Goal: Task Accomplishment & Management: Manage account settings

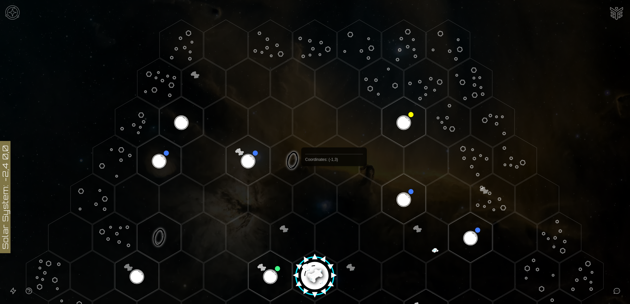
scroll to position [201, 0]
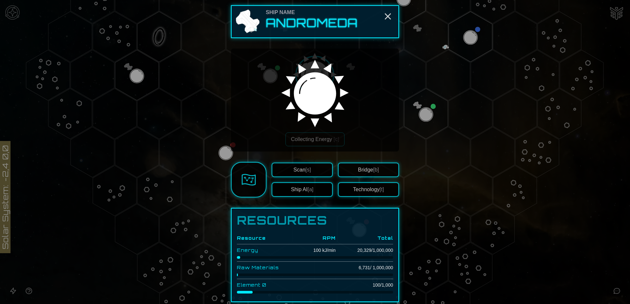
click at [359, 171] on button "Bridge [b]" at bounding box center [368, 170] width 61 height 14
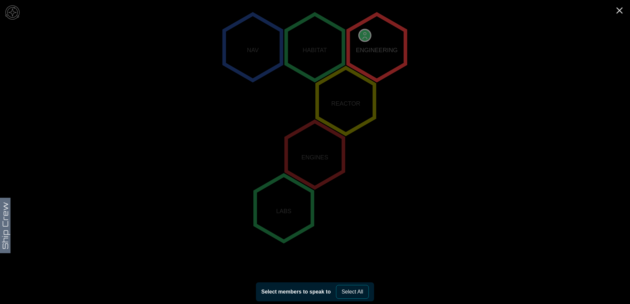
scroll to position [123, 0]
click at [363, 33] on polygon "2,-2" at bounding box center [376, 47] width 57 height 66
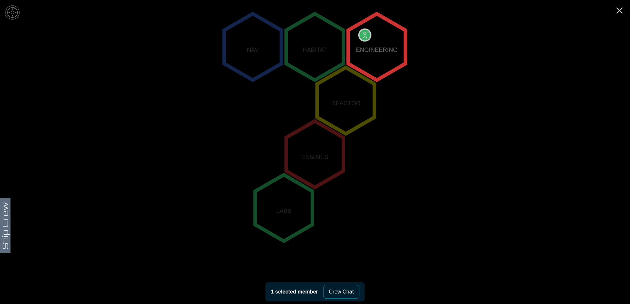
click at [6, 223] on icon "NAV HABITAT ENGINEERING REACTOR ENGINES LABS" at bounding box center [315, 154] width 630 height 555
click at [371, 50] on polygon "2,-2" at bounding box center [376, 47] width 57 height 66
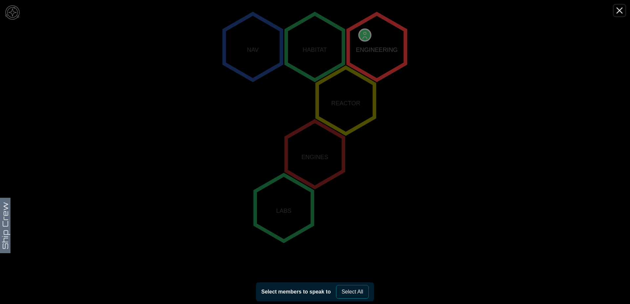
click at [621, 11] on icon "Close" at bounding box center [619, 10] width 10 height 10
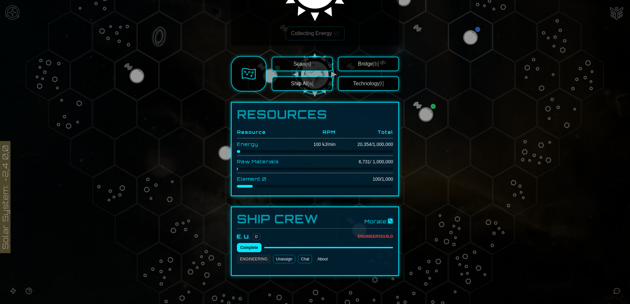
scroll to position [110, 0]
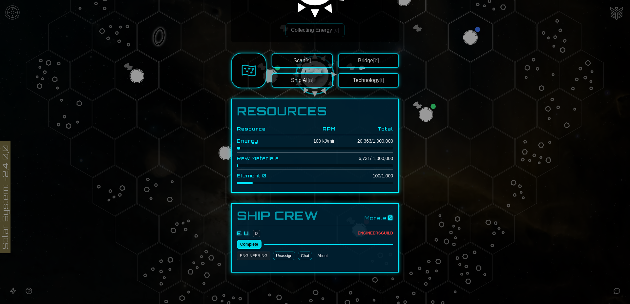
click at [245, 246] on button "Complete" at bounding box center [249, 244] width 25 height 9
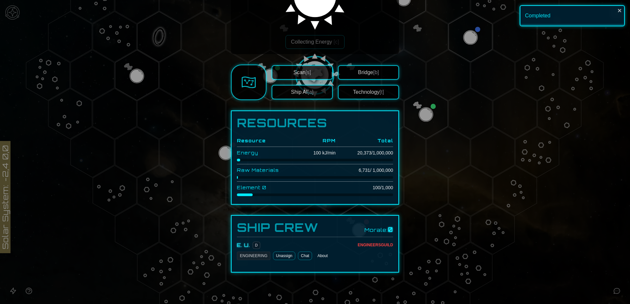
click at [319, 256] on button "About" at bounding box center [322, 256] width 15 height 9
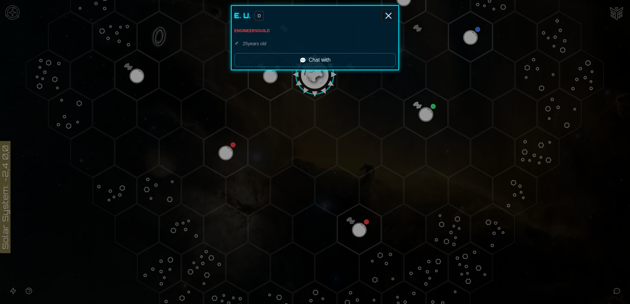
click at [391, 16] on icon "Close" at bounding box center [388, 15] width 10 height 10
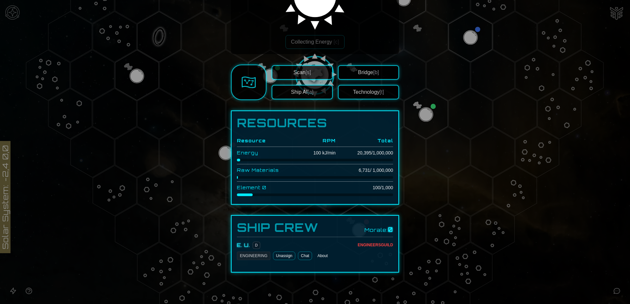
click at [362, 95] on button "Technology [t]" at bounding box center [368, 92] width 61 height 14
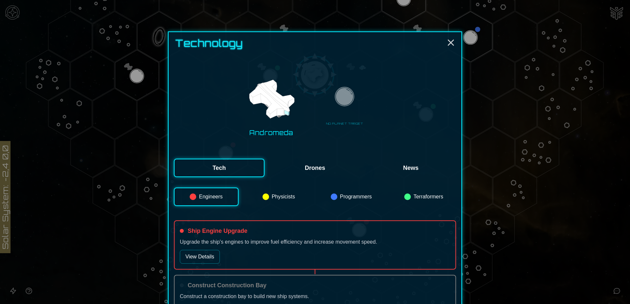
click at [211, 196] on button "Engineers" at bounding box center [206, 197] width 65 height 18
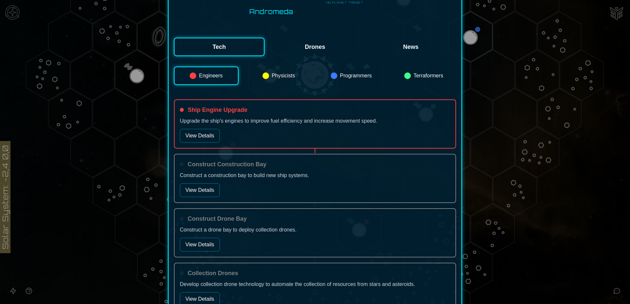
scroll to position [134, 0]
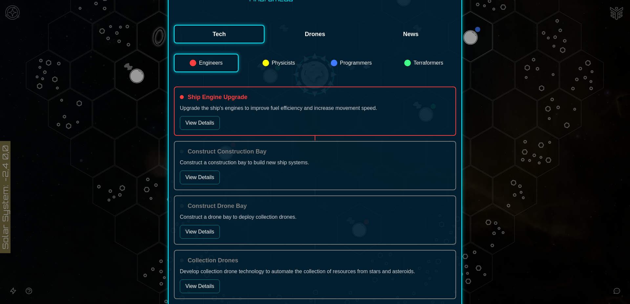
click at [191, 122] on button "View Details" at bounding box center [200, 123] width 40 height 14
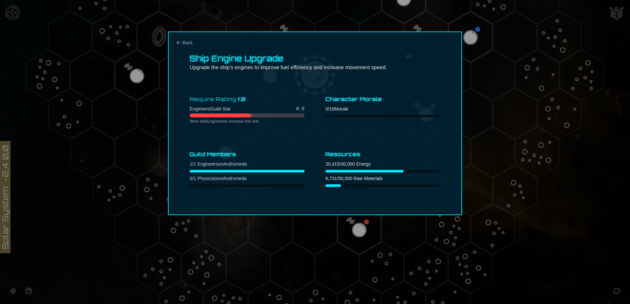
click at [417, 231] on div at bounding box center [315, 152] width 630 height 304
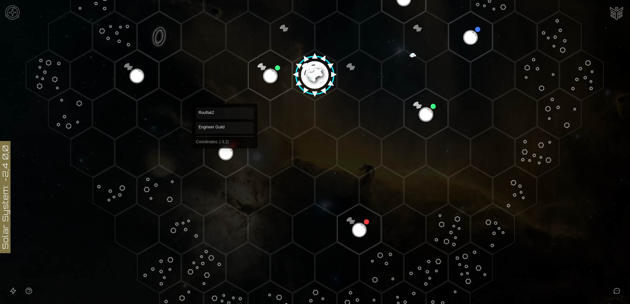
click at [225, 151] on polygon "Hex at coordinates -3,2, clickable" at bounding box center [226, 152] width 44 height 51
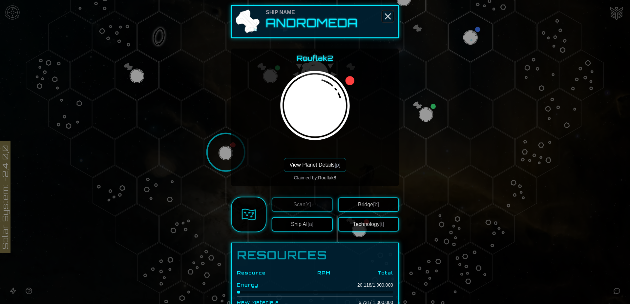
click at [386, 16] on line "Close" at bounding box center [387, 16] width 5 height 5
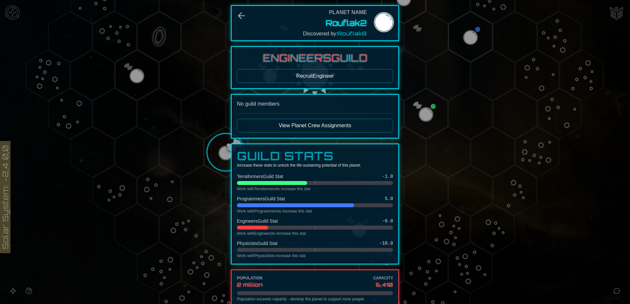
click at [311, 124] on button "View Planet Crew Assignments" at bounding box center [315, 126] width 156 height 14
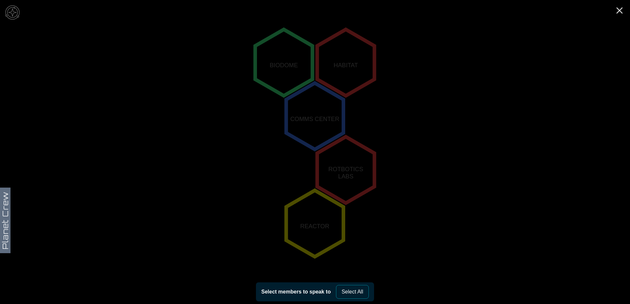
scroll to position [166, 0]
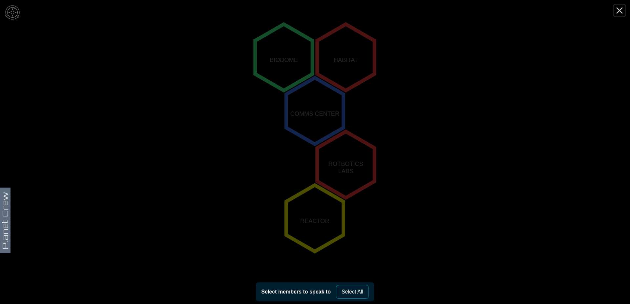
click at [619, 11] on icon "Close" at bounding box center [619, 10] width 10 height 10
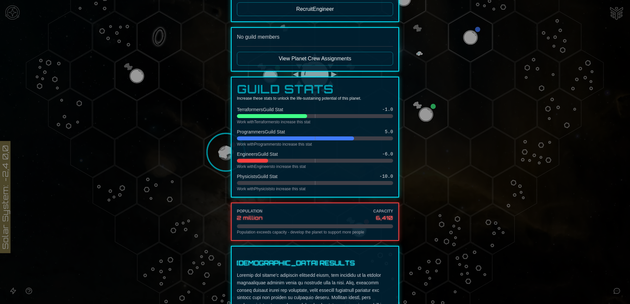
scroll to position [0, 0]
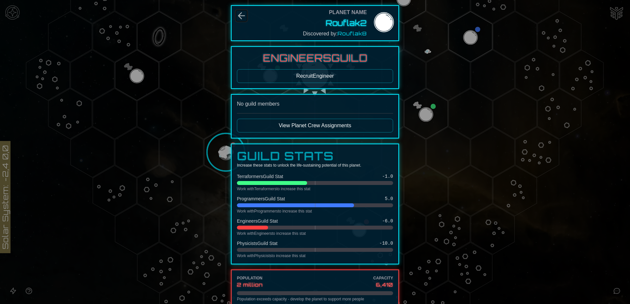
click at [240, 18] on icon "Back" at bounding box center [241, 15] width 10 height 10
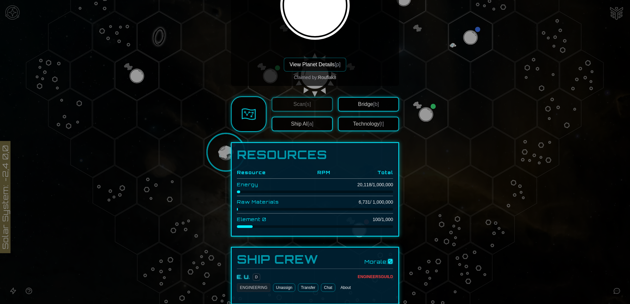
scroll to position [133, 0]
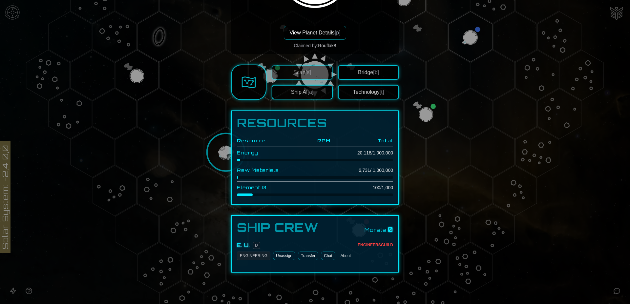
click at [305, 256] on button "Transfer" at bounding box center [308, 256] width 20 height 9
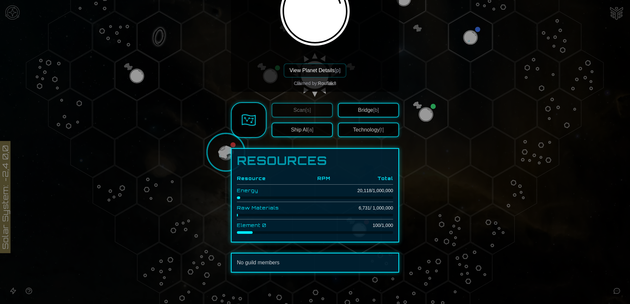
scroll to position [94, 0]
click at [313, 70] on button "View Planet Details [p]" at bounding box center [315, 71] width 62 height 14
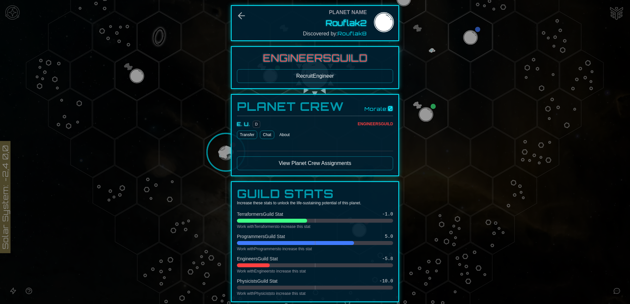
click at [313, 162] on button "View Planet Crew Assignments" at bounding box center [315, 164] width 156 height 14
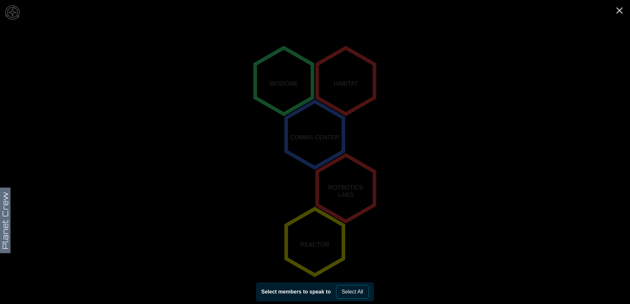
scroll to position [133, 0]
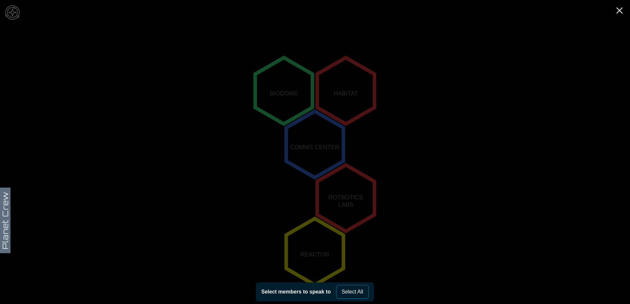
click at [2, 218] on icon "REACTOR HABITAT COMMS CENTER BIODOME ROTBOTICS LABS" at bounding box center [315, 144] width 630 height 555
click at [620, 11] on line "Close" at bounding box center [619, 10] width 5 height 5
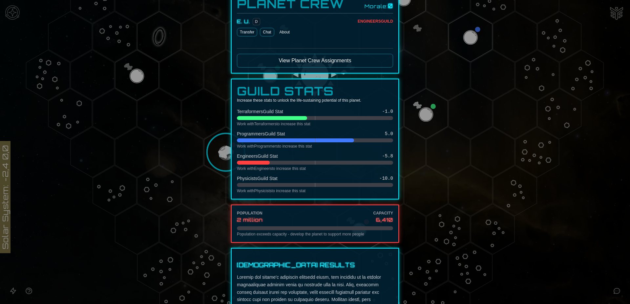
scroll to position [0, 0]
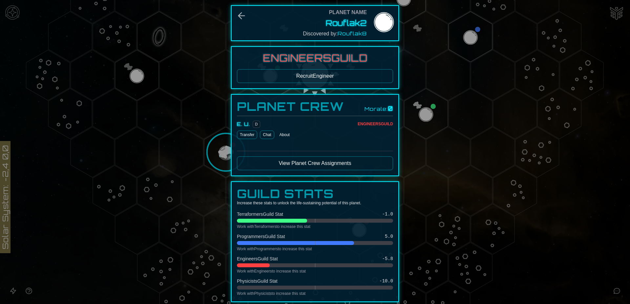
click at [317, 162] on button "View Planet Crew Assignments" at bounding box center [315, 164] width 156 height 14
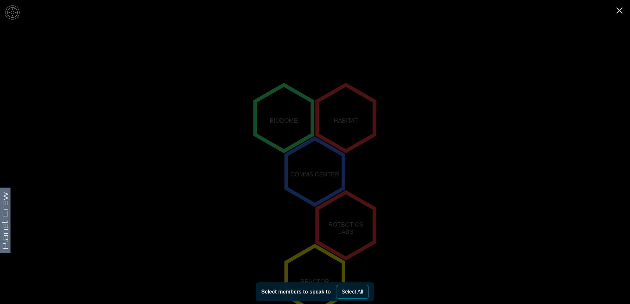
scroll to position [142, 0]
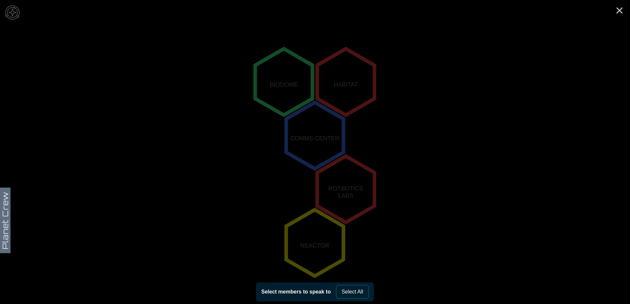
click at [346, 193] on polygon "0,1" at bounding box center [345, 189] width 57 height 66
click at [354, 293] on button "Select All" at bounding box center [352, 292] width 33 height 14
click at [343, 184] on polygon "0,1" at bounding box center [345, 189] width 57 height 66
click at [3, 214] on icon "REACTOR HABITAT COMMS CENTER BIODOME ROTBOTICS LABS" at bounding box center [315, 135] width 630 height 555
click at [618, 11] on line "Close" at bounding box center [619, 10] width 5 height 5
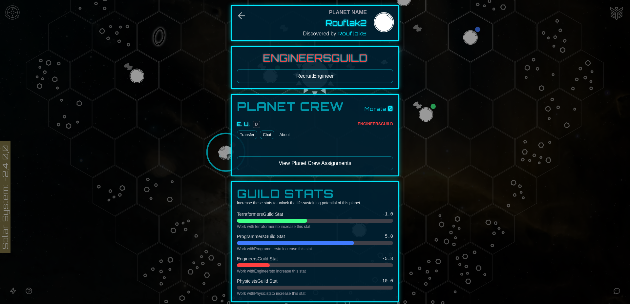
click at [240, 136] on button "Transfer" at bounding box center [247, 135] width 20 height 9
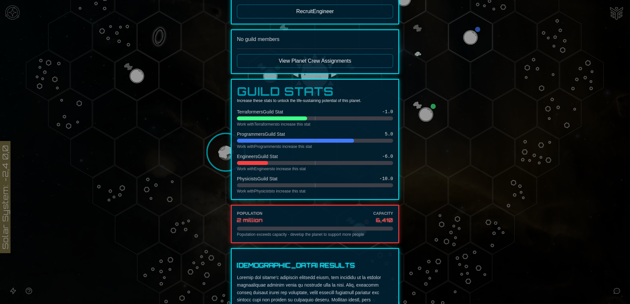
scroll to position [0, 0]
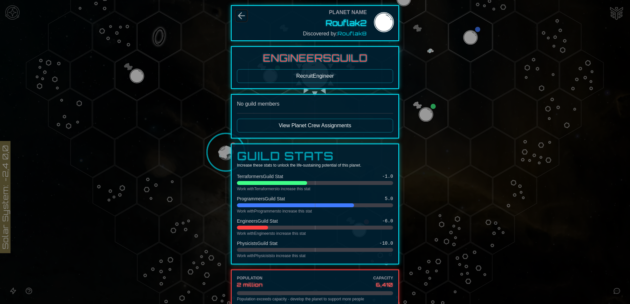
click at [239, 16] on icon "Back" at bounding box center [242, 16] width 6 height 6
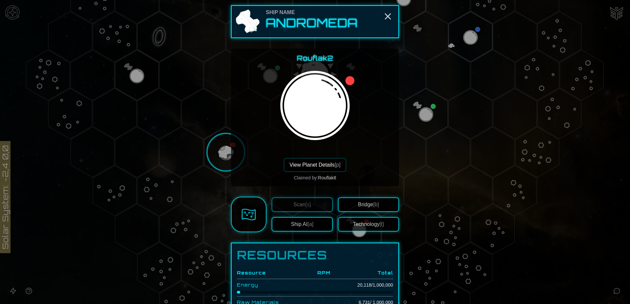
scroll to position [33, 0]
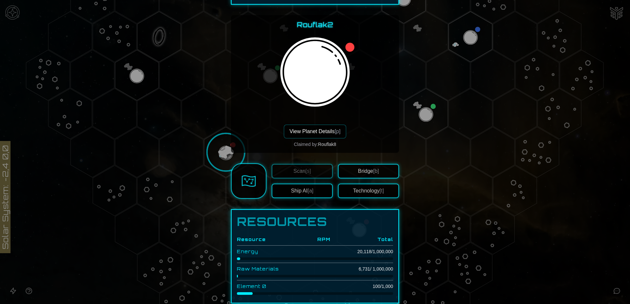
click at [365, 173] on button "Bridge [b]" at bounding box center [368, 171] width 61 height 14
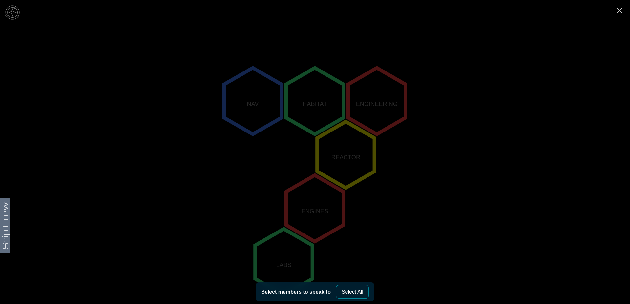
scroll to position [78, 0]
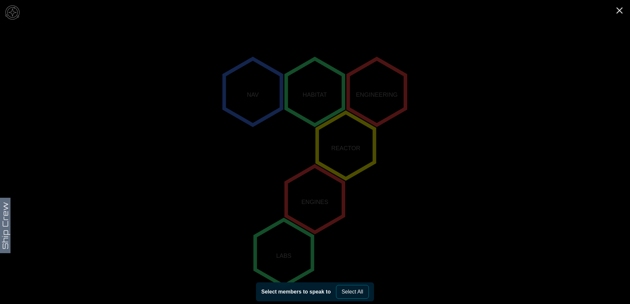
click at [357, 292] on button "Select All" at bounding box center [352, 292] width 33 height 14
click at [618, 9] on line "Close" at bounding box center [619, 10] width 5 height 5
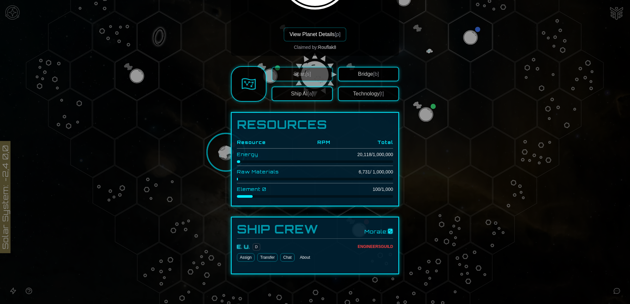
scroll to position [133, 0]
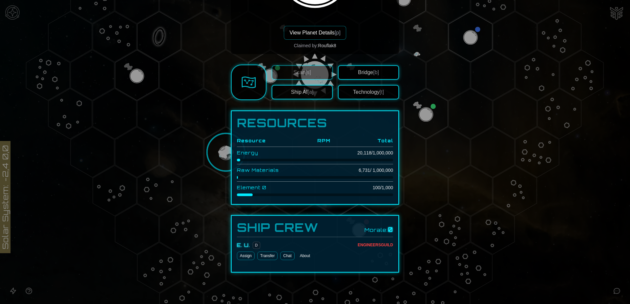
click at [238, 255] on button "Assign" at bounding box center [246, 256] width 18 height 9
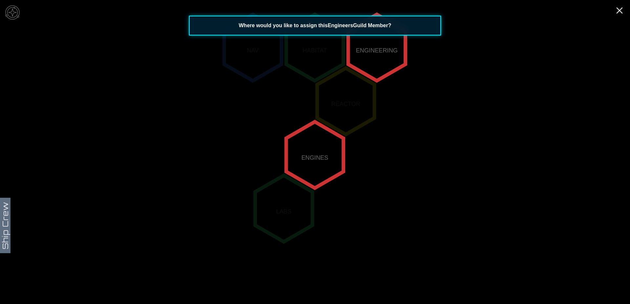
scroll to position [123, 0]
click at [316, 155] on polygon "0,0" at bounding box center [314, 154] width 57 height 66
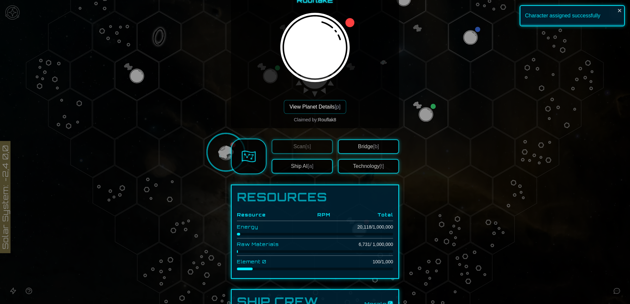
scroll to position [133, 0]
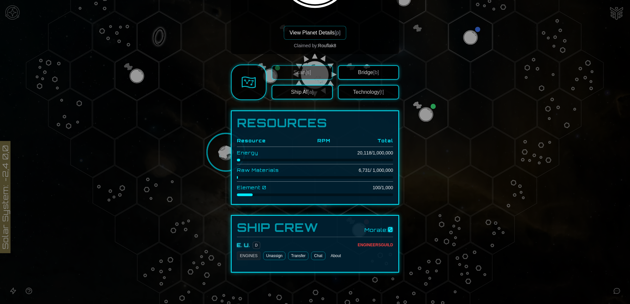
click at [317, 255] on link "Chat" at bounding box center [318, 256] width 14 height 9
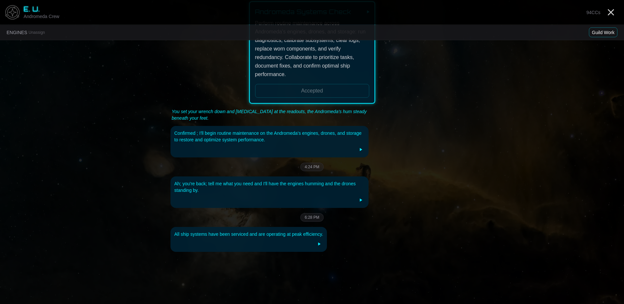
scroll to position [100, 0]
click at [607, 31] on button "Guild Work" at bounding box center [603, 33] width 29 height 10
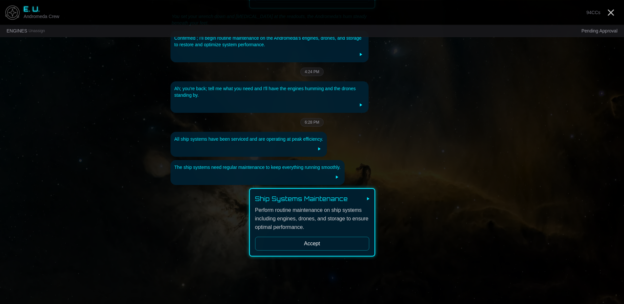
scroll to position [200, 0]
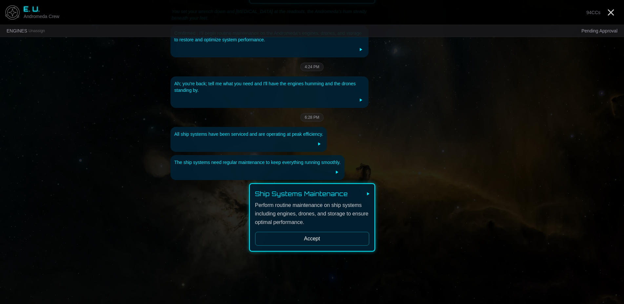
click at [317, 242] on button "Accept" at bounding box center [312, 239] width 114 height 14
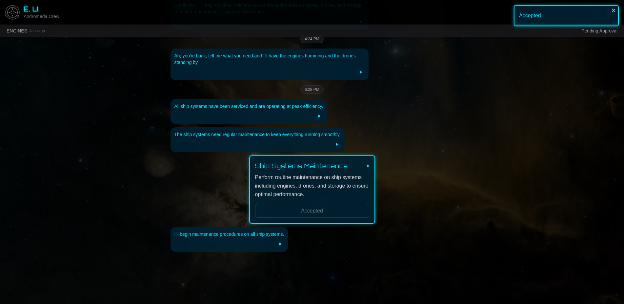
scroll to position [228, 0]
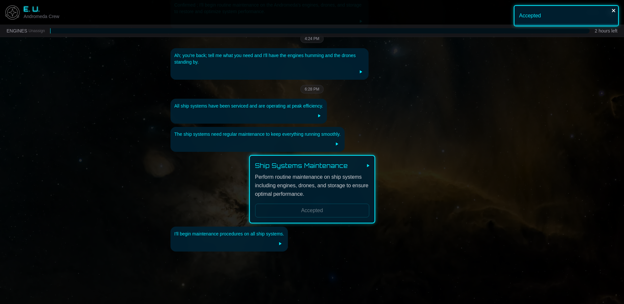
click at [614, 10] on icon "close" at bounding box center [614, 10] width 5 height 5
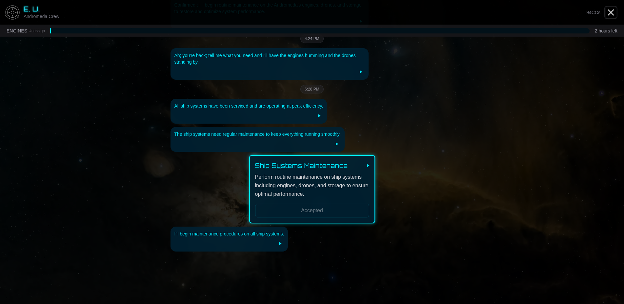
click at [610, 10] on icon "Close" at bounding box center [611, 12] width 10 height 10
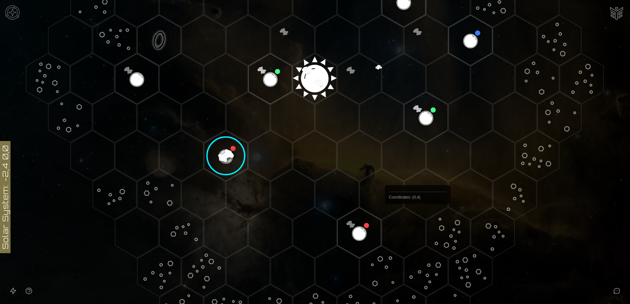
scroll to position [201, 0]
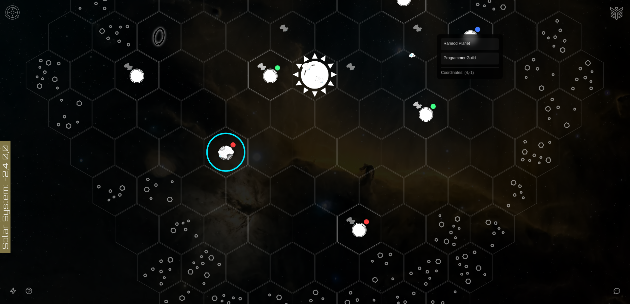
click at [470, 32] on polygon "Hex at coordinates 4,-1, clickable" at bounding box center [471, 36] width 44 height 51
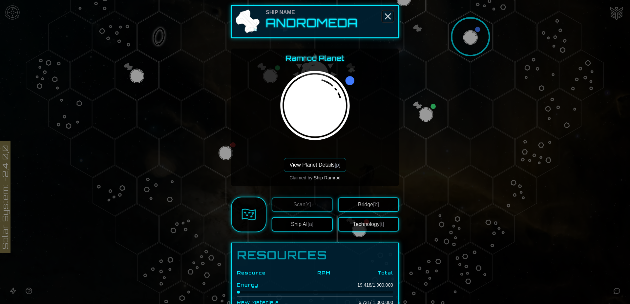
click at [386, 17] on line "Close" at bounding box center [387, 16] width 5 height 5
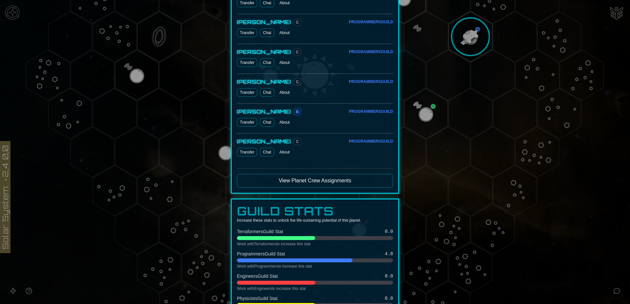
scroll to position [268, 0]
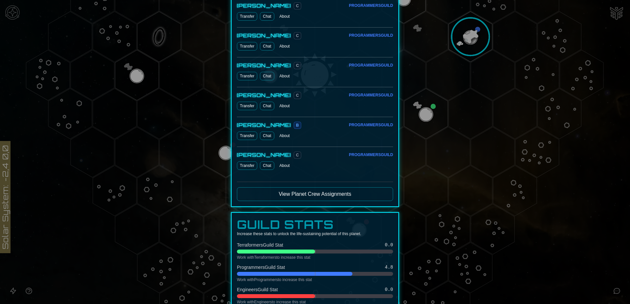
click at [305, 199] on button "View Planet Crew Assignments" at bounding box center [315, 194] width 156 height 14
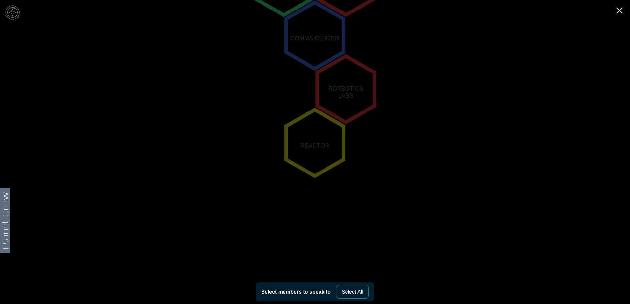
scroll to position [246, 0]
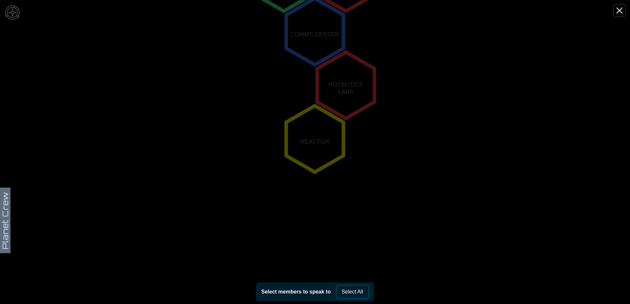
click at [618, 9] on line "Close" at bounding box center [619, 10] width 5 height 5
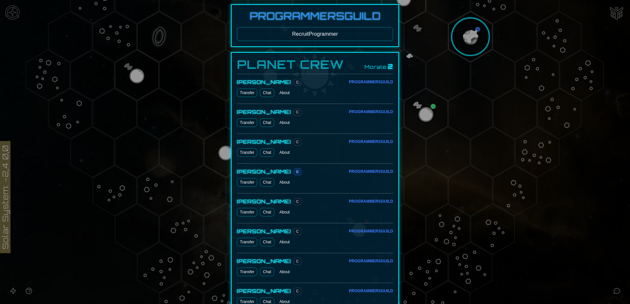
scroll to position [0, 0]
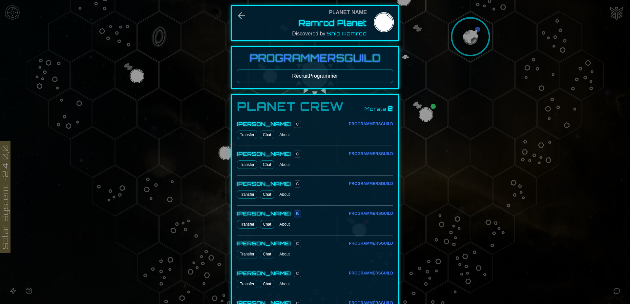
click at [307, 73] on button "Recruit Programmer" at bounding box center [315, 76] width 156 height 14
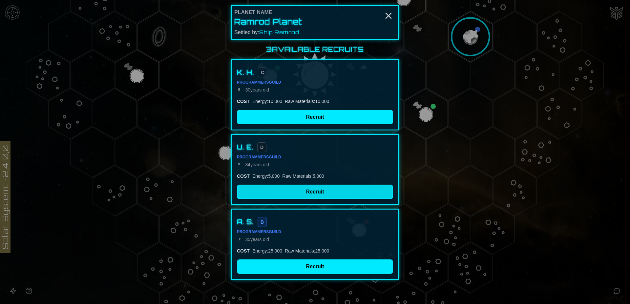
click at [312, 191] on button "Recruit" at bounding box center [315, 192] width 156 height 14
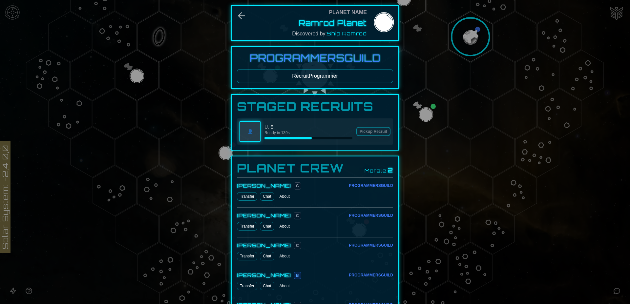
click at [335, 76] on button "Recruit Programmer" at bounding box center [315, 76] width 156 height 14
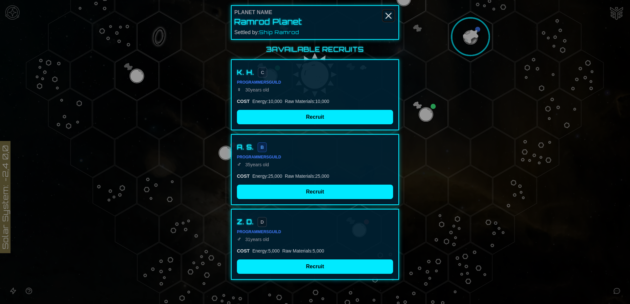
click at [384, 14] on icon "Close" at bounding box center [388, 15] width 10 height 10
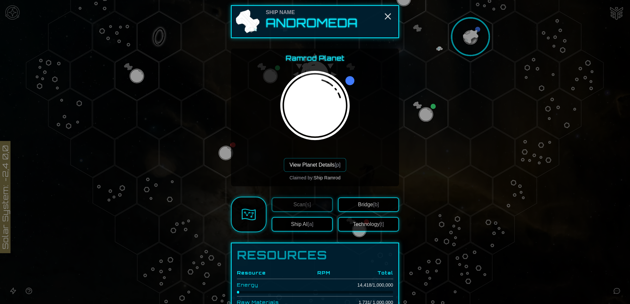
click at [325, 166] on button "View Planet Details [p]" at bounding box center [315, 165] width 62 height 14
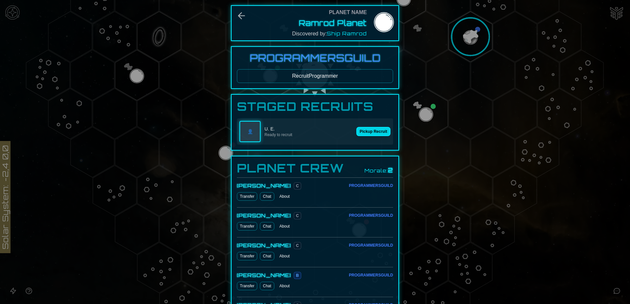
click at [374, 130] on button "Pickup Recruit" at bounding box center [373, 131] width 34 height 9
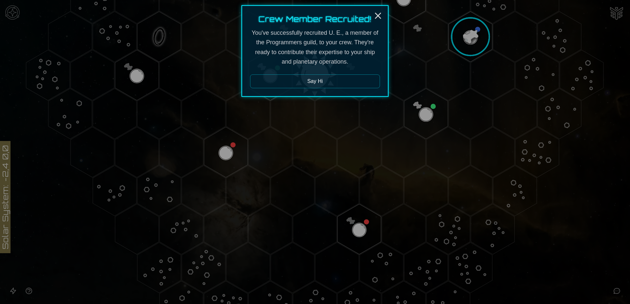
click at [338, 82] on button "Say Hi" at bounding box center [315, 81] width 130 height 14
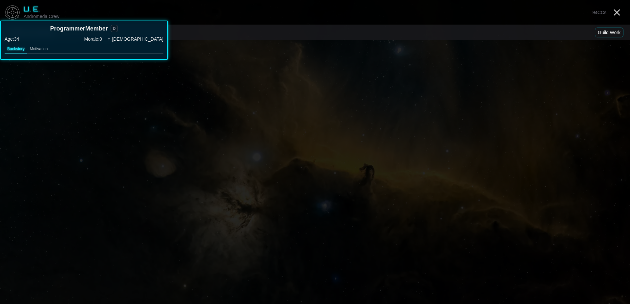
click at [40, 49] on button "Motivation" at bounding box center [38, 49] width 23 height 9
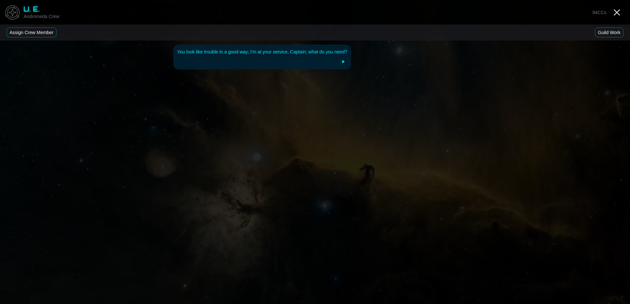
click at [28, 35] on button "Assign Crew Member" at bounding box center [32, 33] width 50 height 10
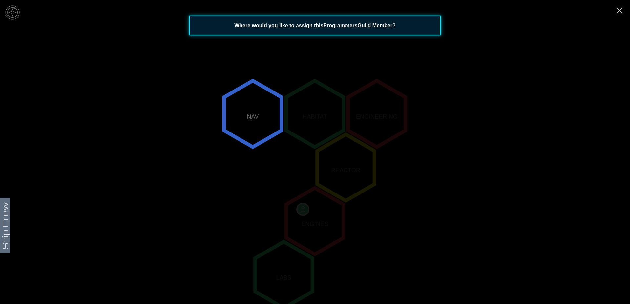
scroll to position [56, 0]
click at [248, 123] on polygon "0,-2" at bounding box center [252, 114] width 57 height 66
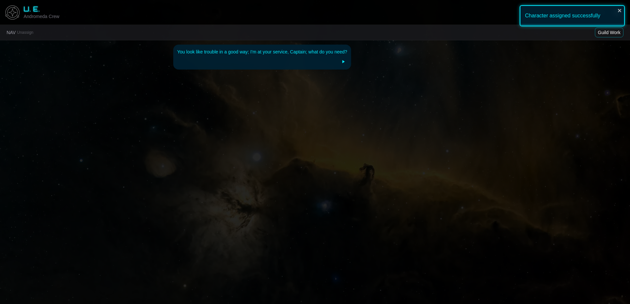
click at [610, 35] on button "Guild Work" at bounding box center [609, 33] width 29 height 10
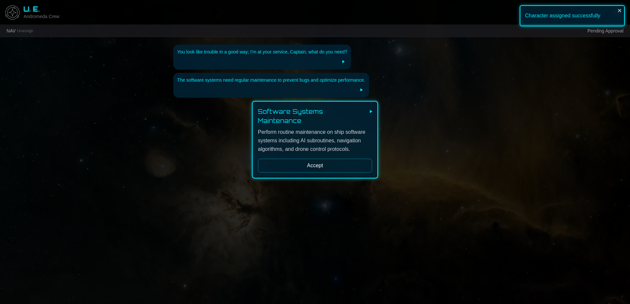
click at [325, 163] on button "Accept" at bounding box center [315, 166] width 114 height 14
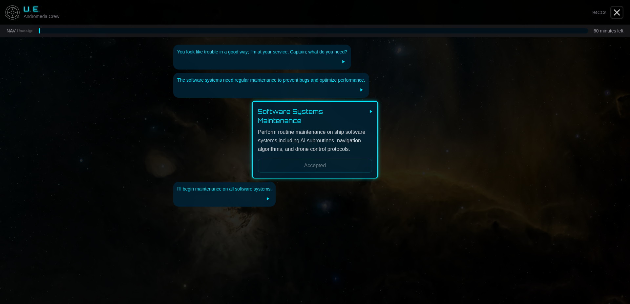
click at [618, 12] on icon "Close" at bounding box center [617, 12] width 10 height 10
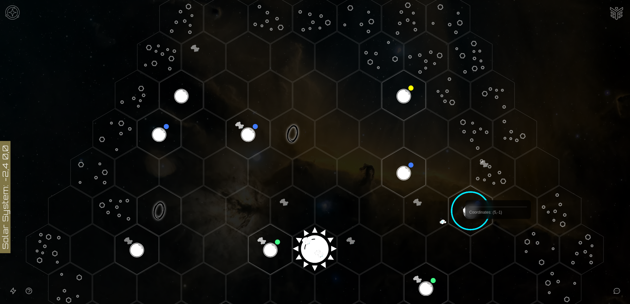
scroll to position [67, 0]
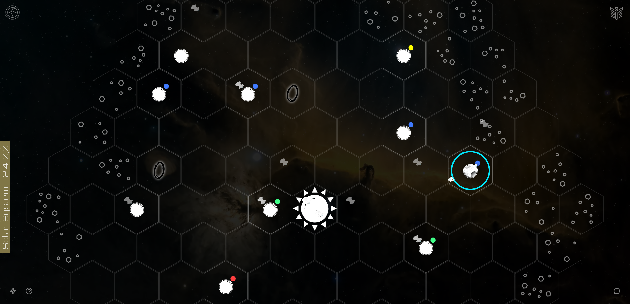
click at [316, 201] on polygon "Hex at coordinates 0,0, clickable" at bounding box center [315, 209] width 44 height 51
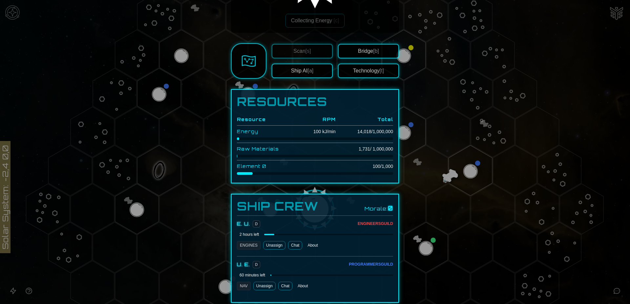
scroll to position [134, 0]
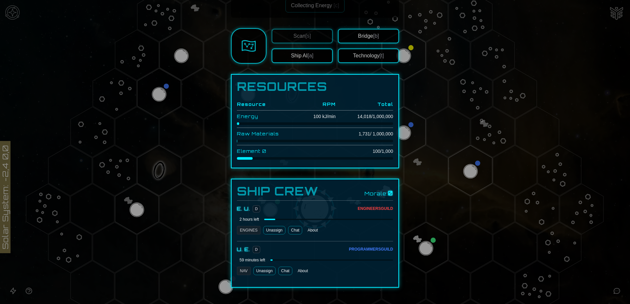
click at [359, 37] on button "Bridge [b]" at bounding box center [368, 36] width 61 height 14
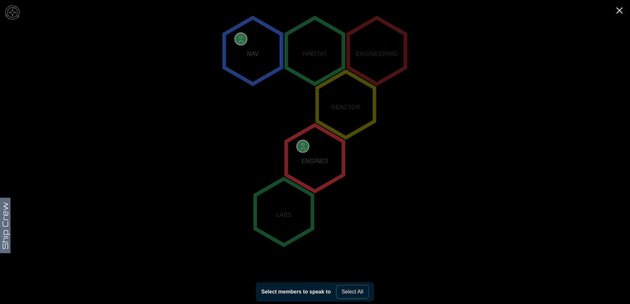
scroll to position [156, 0]
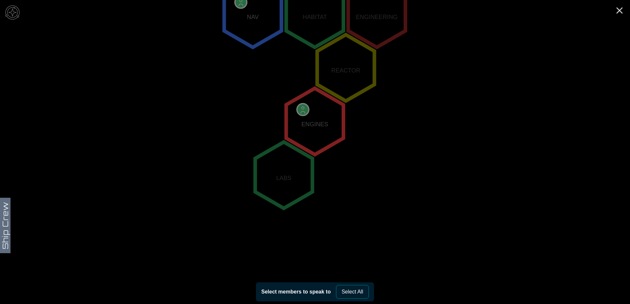
click at [314, 113] on polygon "0,0" at bounding box center [314, 121] width 57 height 66
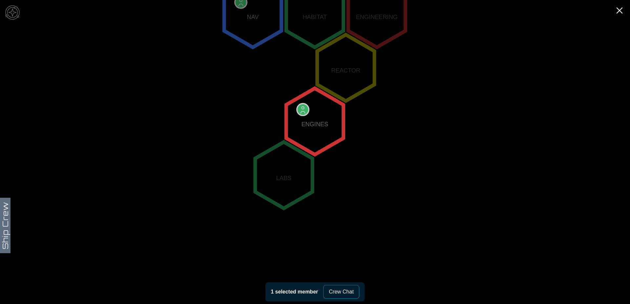
click at [341, 291] on button "Crew Chat" at bounding box center [341, 292] width 36 height 14
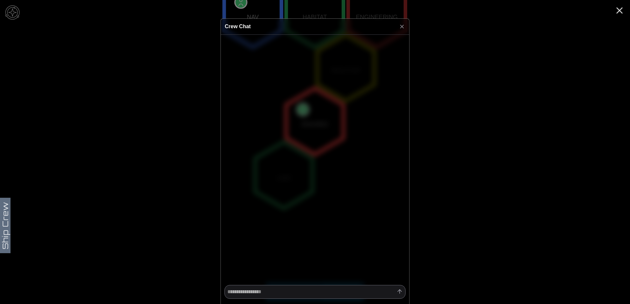
click at [398, 26] on div "Crew Chat" at bounding box center [315, 27] width 188 height 16
click at [400, 26] on icon at bounding box center [402, 26] width 7 height 7
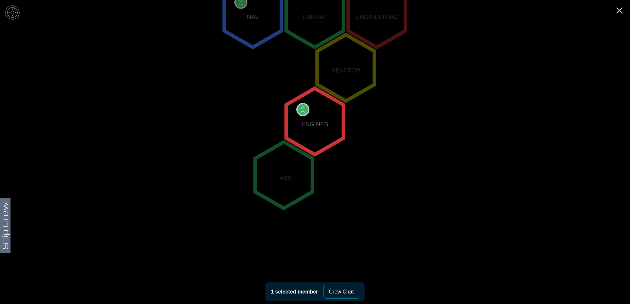
click at [300, 107] on polygon "0,0" at bounding box center [314, 121] width 57 height 66
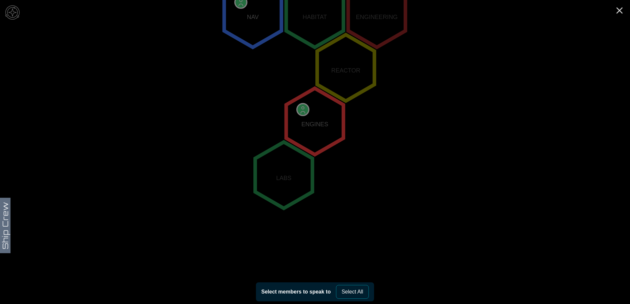
click at [354, 291] on button "Select All" at bounding box center [352, 292] width 33 height 14
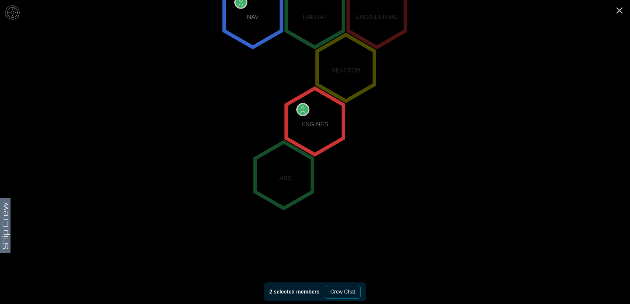
click at [354, 292] on button "Crew Chat" at bounding box center [343, 292] width 36 height 14
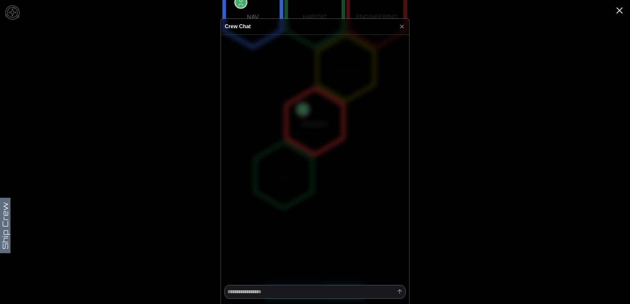
click at [405, 26] on div "Crew Chat" at bounding box center [315, 27] width 188 height 16
click at [401, 29] on icon at bounding box center [402, 26] width 7 height 7
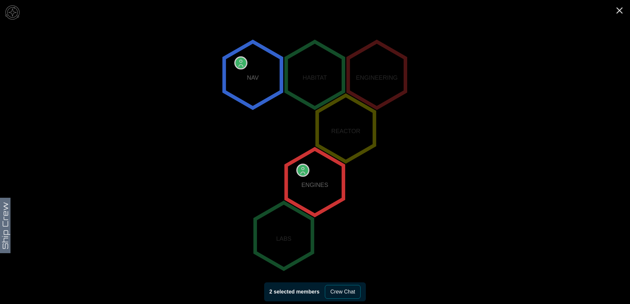
scroll to position [122, 0]
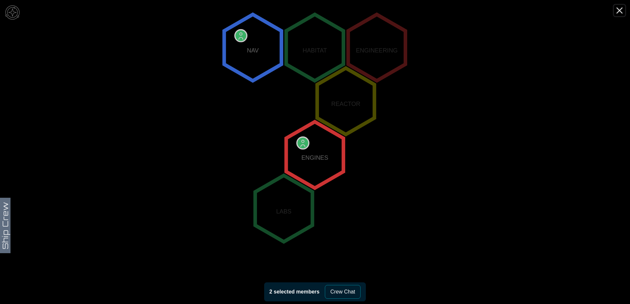
click at [616, 9] on icon "Close" at bounding box center [619, 10] width 10 height 10
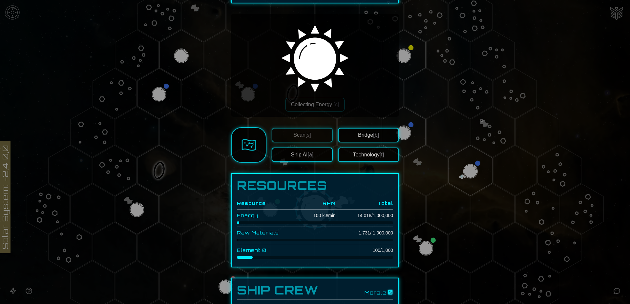
scroll to position [67, 0]
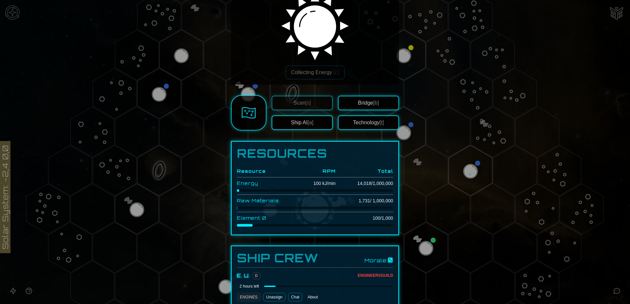
click at [360, 123] on button "Technology [t]" at bounding box center [368, 122] width 61 height 14
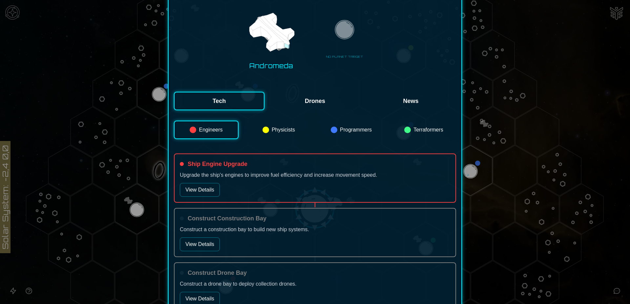
scroll to position [134, 0]
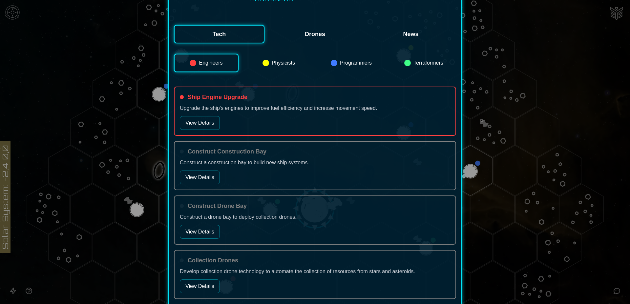
click at [205, 118] on button "View Details" at bounding box center [200, 123] width 40 height 14
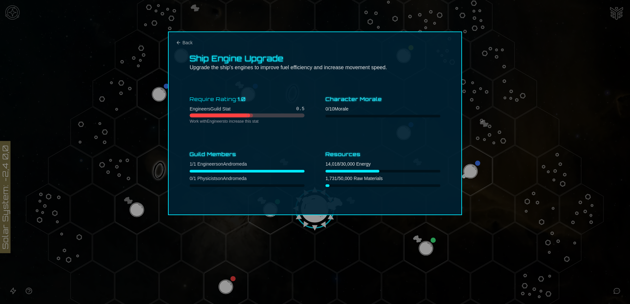
scroll to position [0, 0]
click at [484, 135] on div at bounding box center [315, 152] width 630 height 304
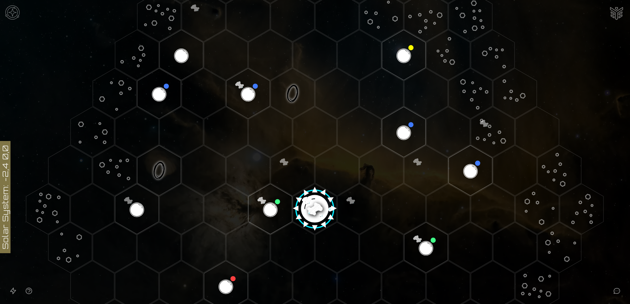
click at [619, 10] on img "Ship AI Chat" at bounding box center [617, 13] width 16 height 16
type textarea "*"
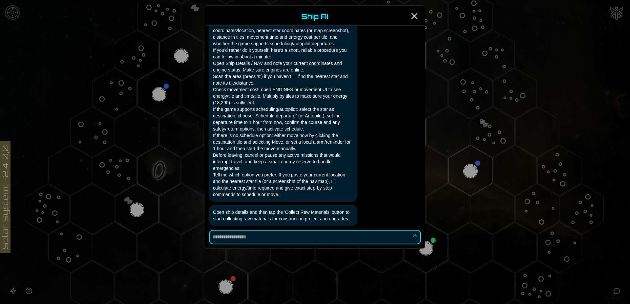
scroll to position [1108, 0]
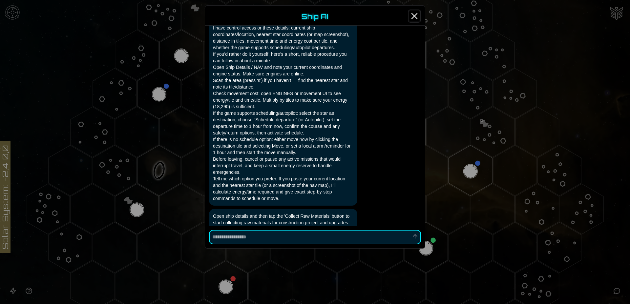
click at [417, 14] on icon "Close" at bounding box center [414, 16] width 10 height 10
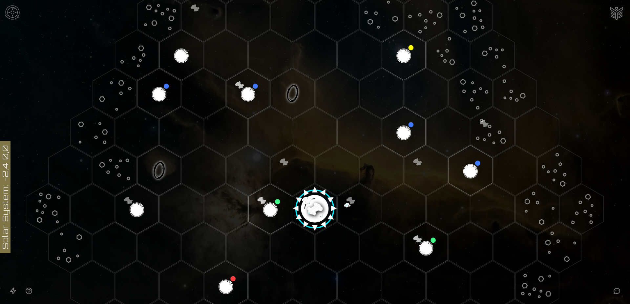
click at [10, 12] on img at bounding box center [13, 13] width 20 height 20
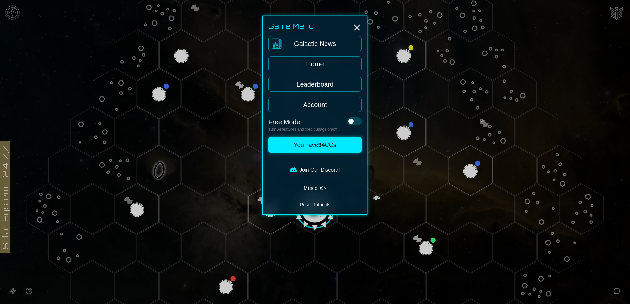
click at [324, 170] on link "Join Our Discord!" at bounding box center [314, 169] width 93 height 13
click at [357, 29] on icon "Close" at bounding box center [357, 27] width 10 height 10
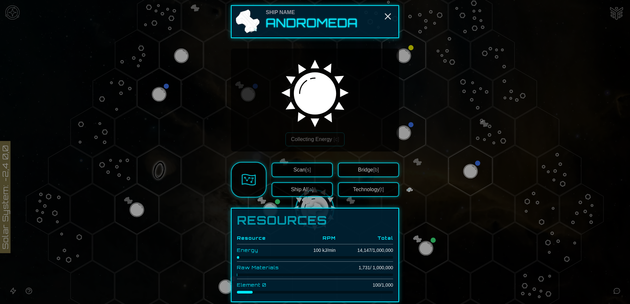
click at [368, 190] on button "Technology [t]" at bounding box center [368, 189] width 61 height 14
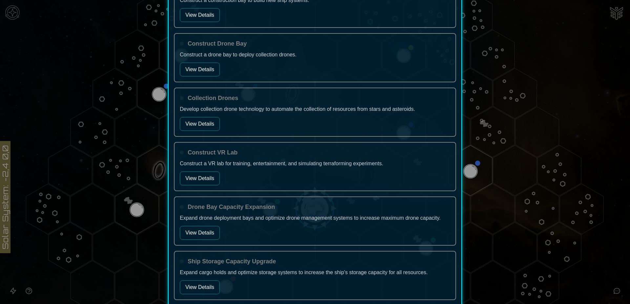
scroll to position [263, 0]
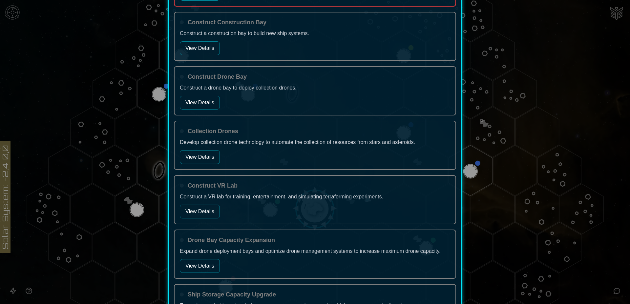
click at [199, 156] on button "View Details" at bounding box center [200, 157] width 40 height 14
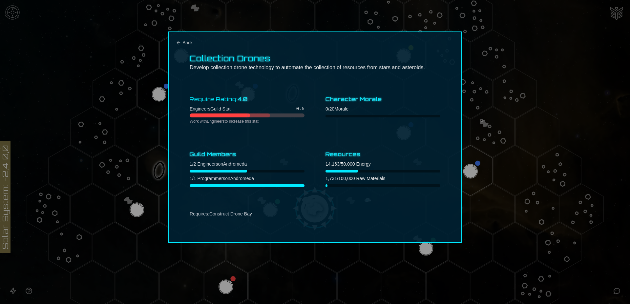
scroll to position [0, 0]
click at [179, 39] on div "Collection Drones Develop collection drone technology to automate the collectio…" at bounding box center [315, 136] width 294 height 211
click at [177, 42] on icon "Back" at bounding box center [178, 42] width 5 height 5
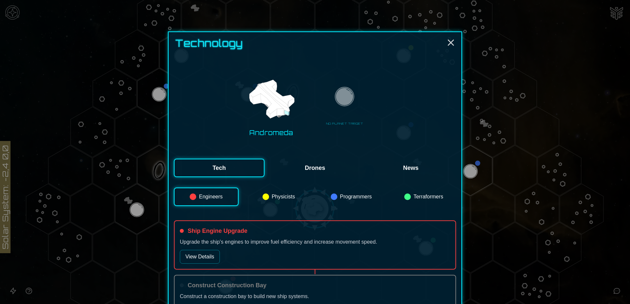
click at [274, 111] on img at bounding box center [271, 99] width 51 height 51
click at [315, 166] on button "Drones" at bounding box center [315, 168] width 91 height 18
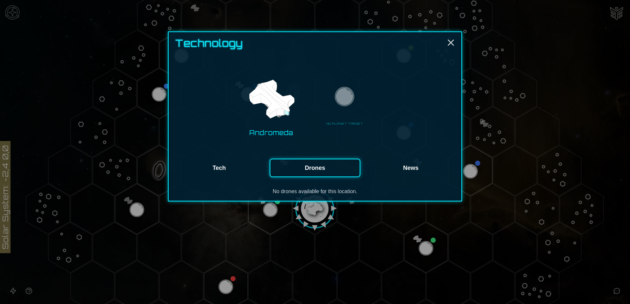
click at [226, 162] on button "Tech" at bounding box center [219, 168] width 91 height 18
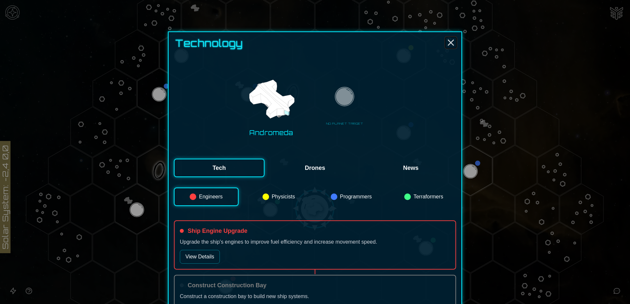
click at [449, 39] on icon "Close" at bounding box center [451, 42] width 10 height 10
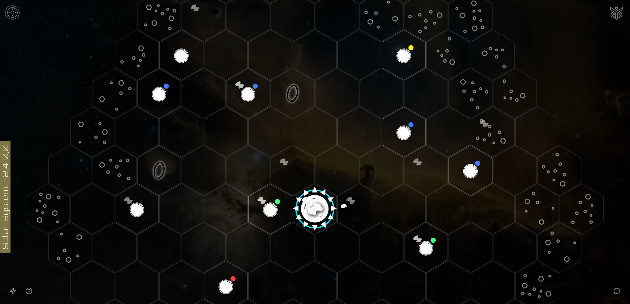
click at [400, 136] on polygon "Hex at coordinates 3,-2, clickable" at bounding box center [404, 132] width 44 height 51
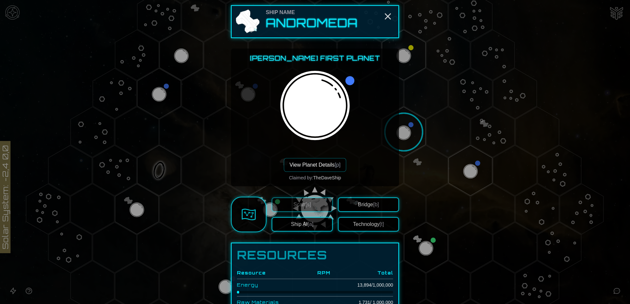
click at [361, 227] on button "Technology [t]" at bounding box center [368, 224] width 61 height 14
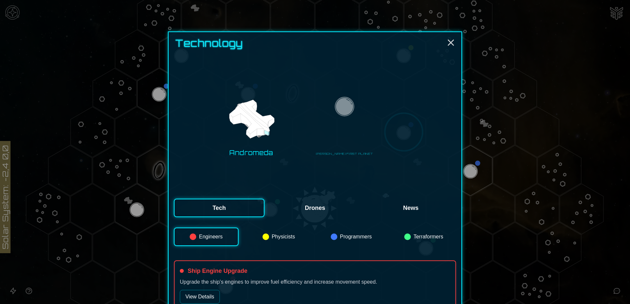
click at [316, 199] on button "Drones" at bounding box center [315, 208] width 91 height 18
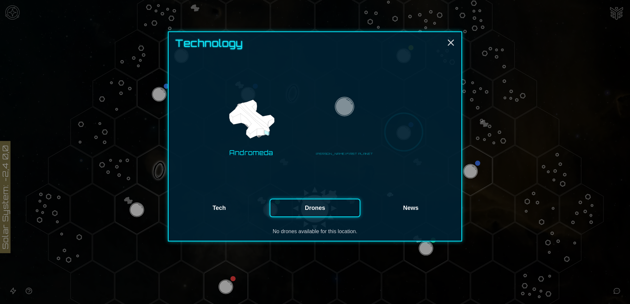
click at [409, 199] on button "News" at bounding box center [411, 208] width 91 height 18
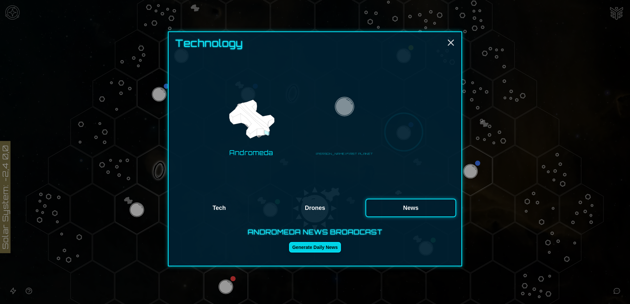
click at [319, 242] on button "Generate Daily News" at bounding box center [315, 247] width 52 height 10
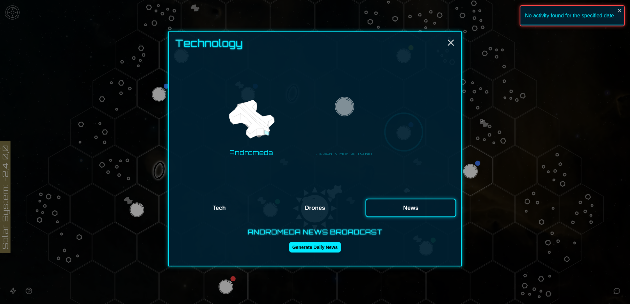
click at [223, 199] on button "Tech" at bounding box center [219, 208] width 91 height 18
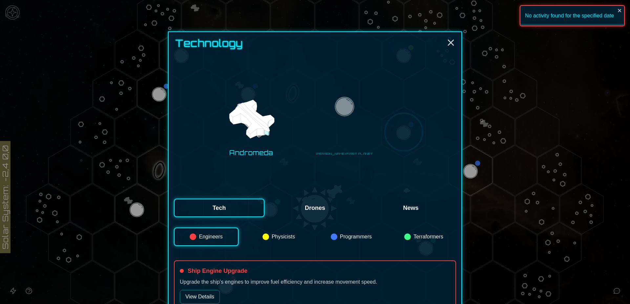
click at [346, 99] on img at bounding box center [344, 107] width 23 height 23
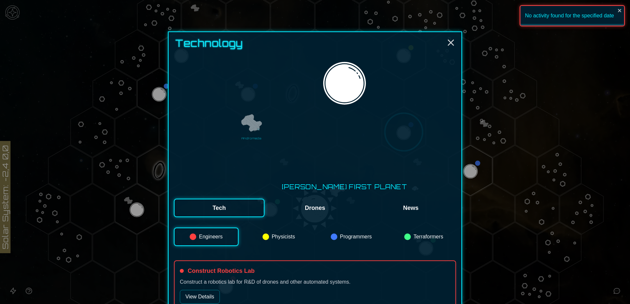
scroll to position [11, 0]
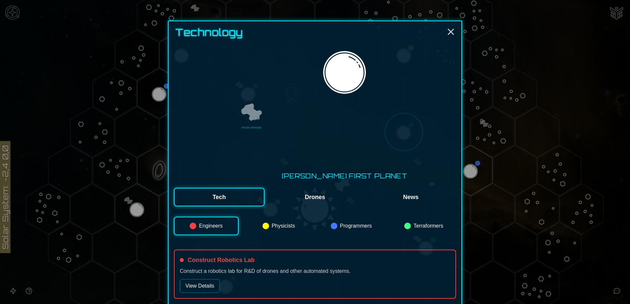
click at [272, 217] on button "Physicists" at bounding box center [278, 226] width 65 height 18
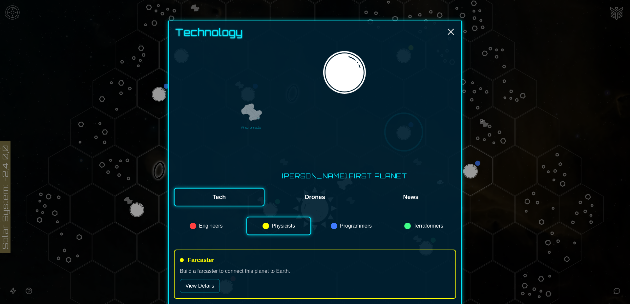
click at [200, 217] on button "Engineers" at bounding box center [206, 226] width 65 height 18
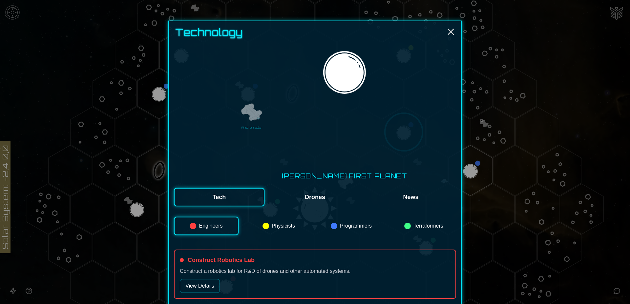
click at [205, 279] on button "View Details" at bounding box center [200, 286] width 40 height 14
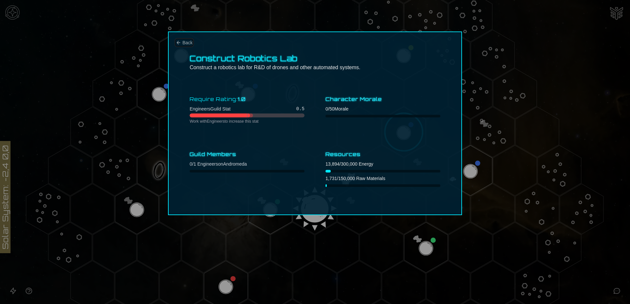
click at [178, 44] on icon "Back" at bounding box center [178, 42] width 3 height 3
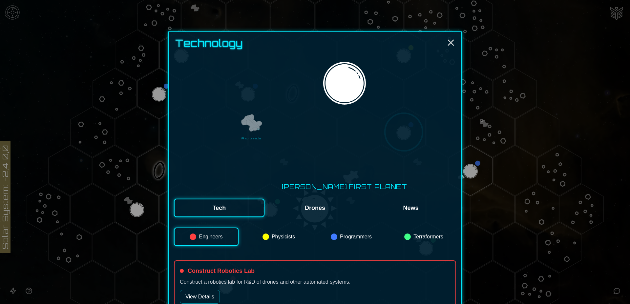
click at [413, 228] on button "Terraformers" at bounding box center [423, 237] width 65 height 18
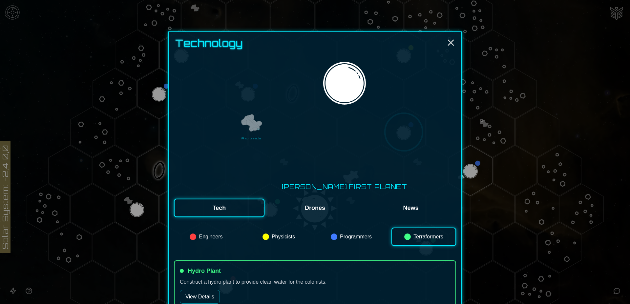
click at [361, 228] on button "Programmers" at bounding box center [351, 237] width 65 height 18
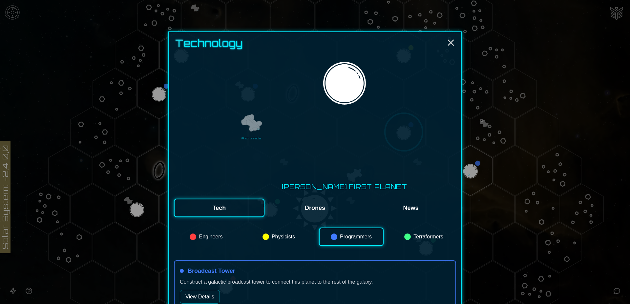
click at [205, 290] on button "View Details" at bounding box center [200, 297] width 40 height 14
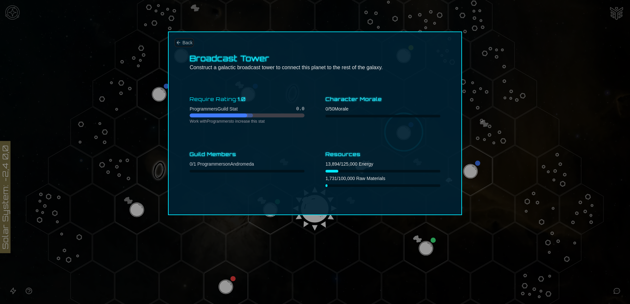
click at [182, 42] on span "Back" at bounding box center [187, 42] width 10 height 7
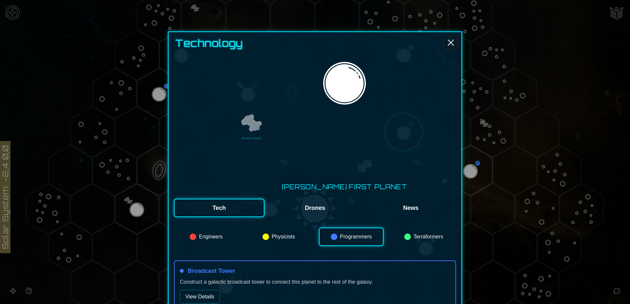
click at [449, 42] on line "Close" at bounding box center [450, 42] width 5 height 5
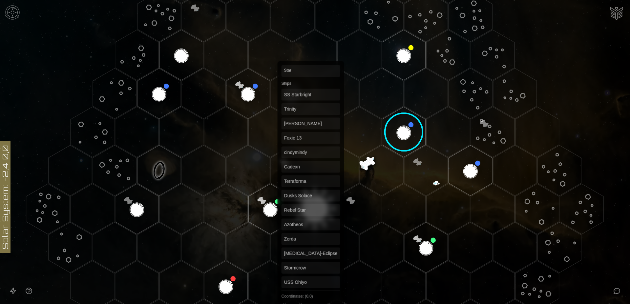
click at [311, 207] on polygon "Hex at coordinates 0,0, clickable" at bounding box center [315, 209] width 44 height 51
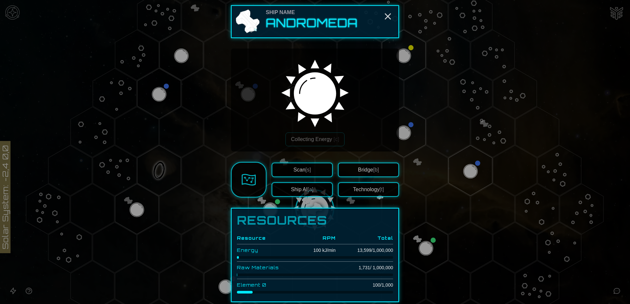
click at [368, 191] on button "Technology [t]" at bounding box center [368, 189] width 61 height 14
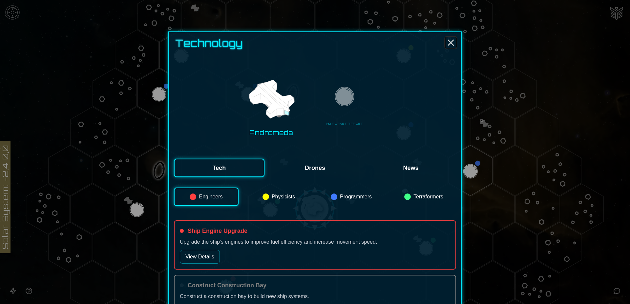
click at [448, 43] on line "Close" at bounding box center [450, 42] width 5 height 5
